Goal: Task Accomplishment & Management: Manage account settings

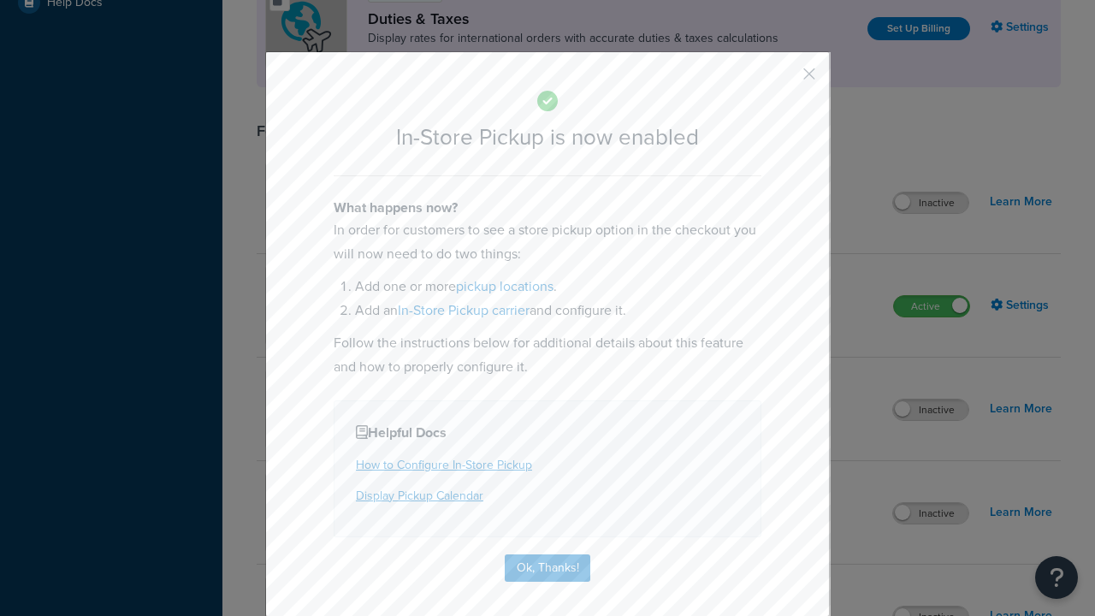
click at [783, 78] on button "button" at bounding box center [784, 80] width 4 height 4
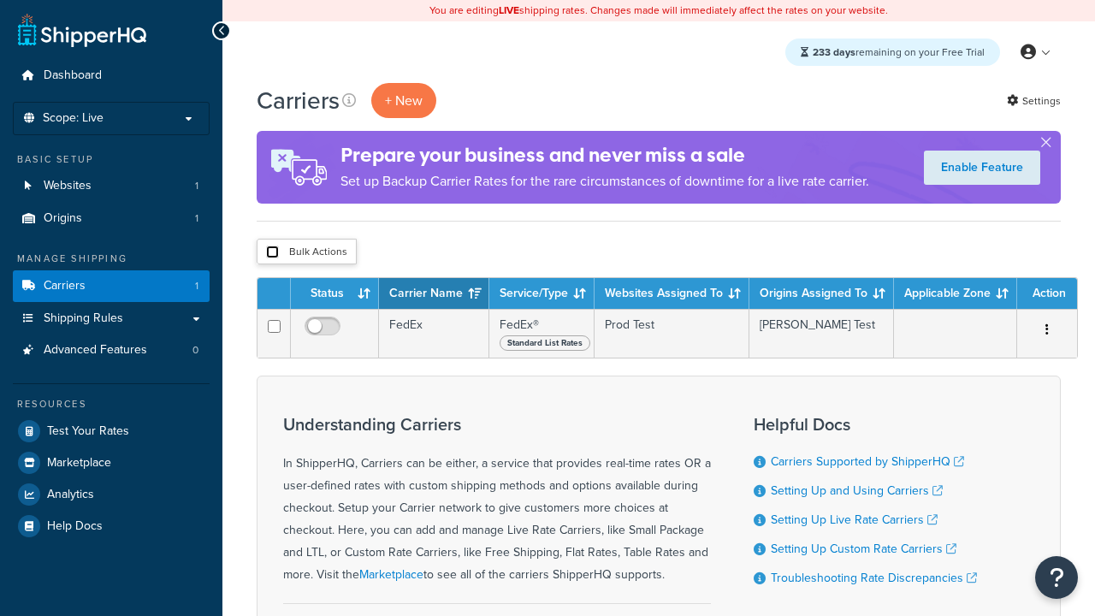
click at [272, 253] on input "checkbox" at bounding box center [272, 251] width 13 height 13
checkbox input "true"
click at [0, 0] on button "Delete" at bounding box center [0, 0] width 0 height 0
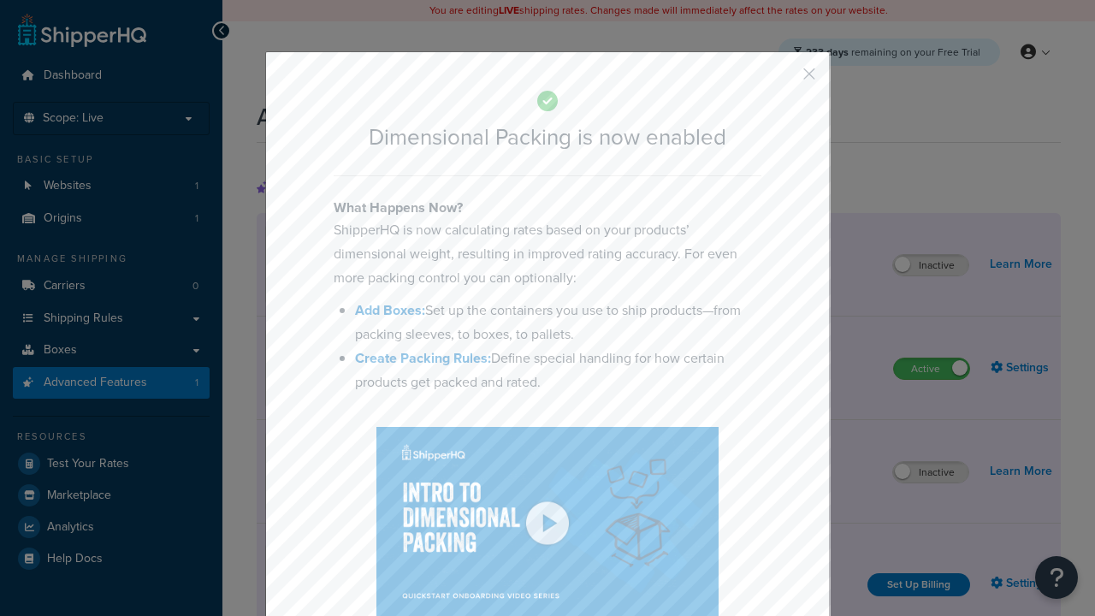
click at [783, 80] on button "button" at bounding box center [784, 80] width 4 height 4
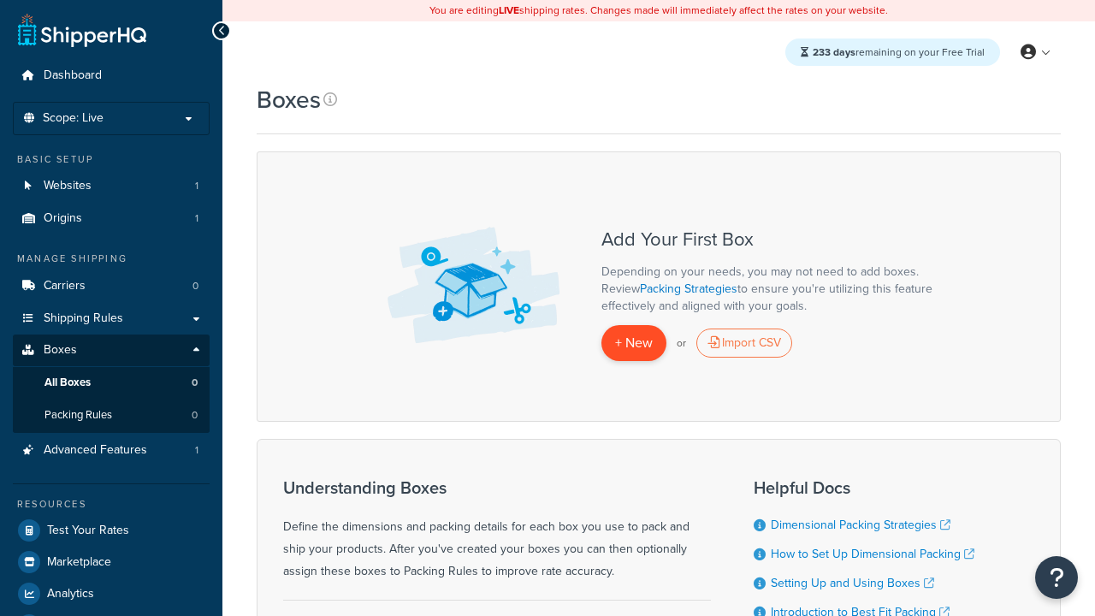
click at [634, 343] on span "+ New" at bounding box center [634, 343] width 38 height 20
